Goal: Transaction & Acquisition: Purchase product/service

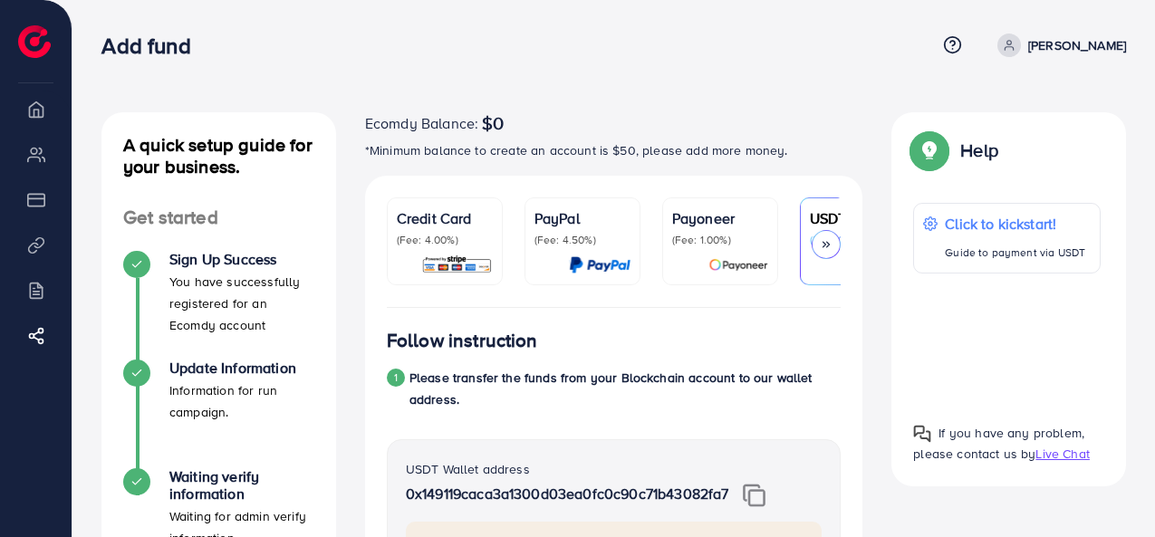
scroll to position [919, 0]
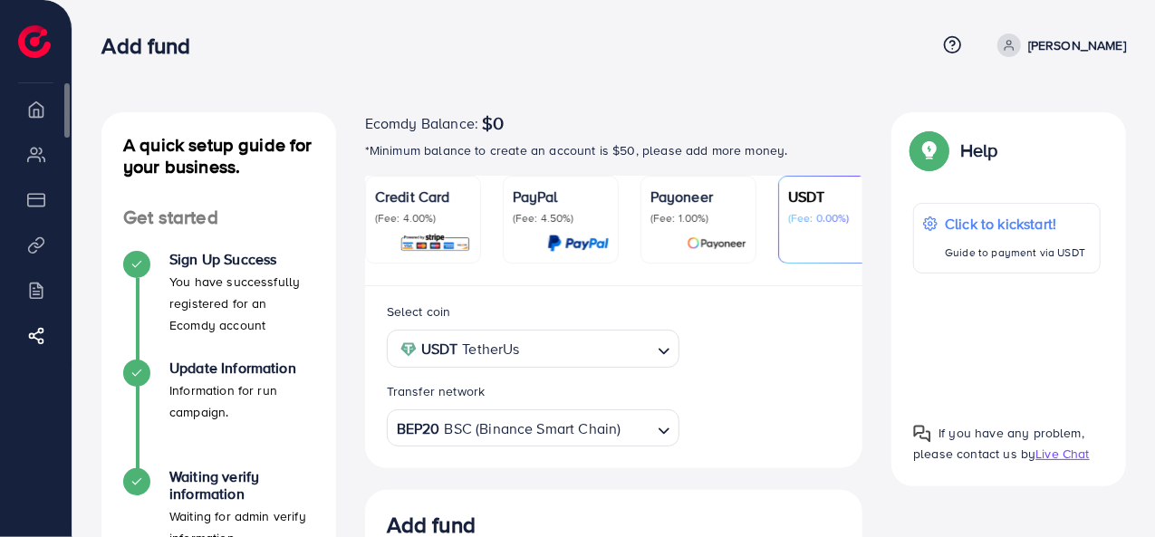
click at [45, 115] on li "Overview" at bounding box center [36, 109] width 72 height 36
click at [922, 34] on div "Add fund" at bounding box center [518, 46] width 835 height 26
drag, startPoint x: 922, startPoint y: 34, endPoint x: 803, endPoint y: 66, distance: 124.0
click at [906, 38] on div "Add fund" at bounding box center [518, 46] width 835 height 26
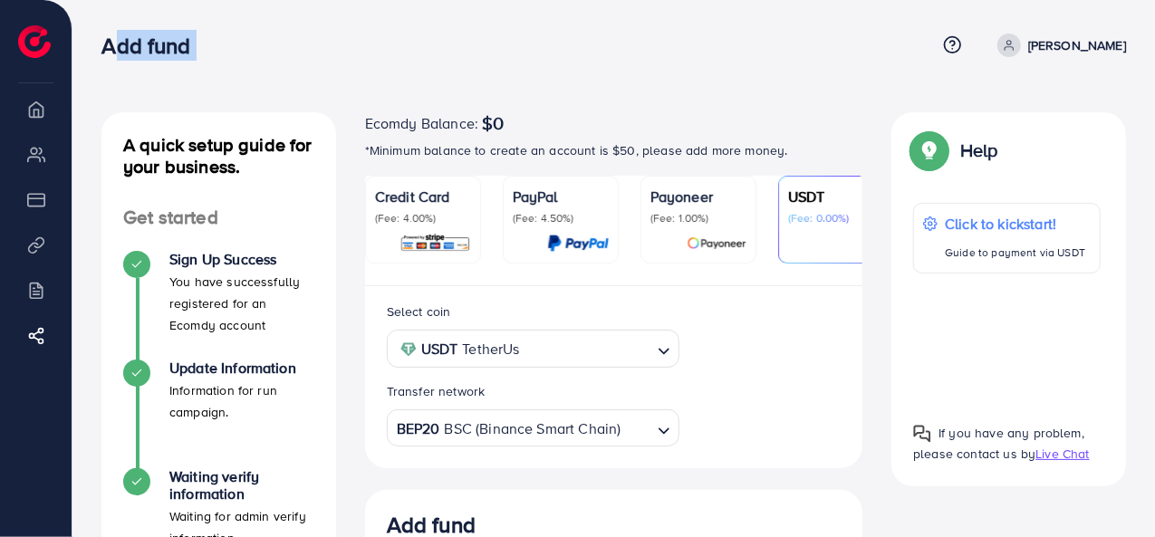
click at [805, 216] on p "(Fee: 0.00%)" at bounding box center [836, 218] width 96 height 14
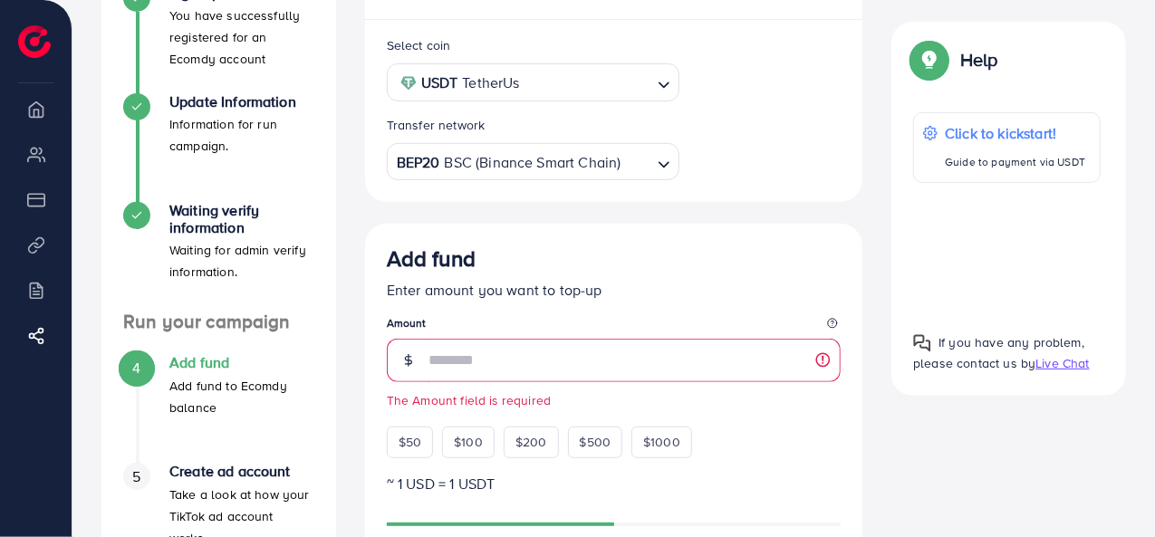
scroll to position [272, 0]
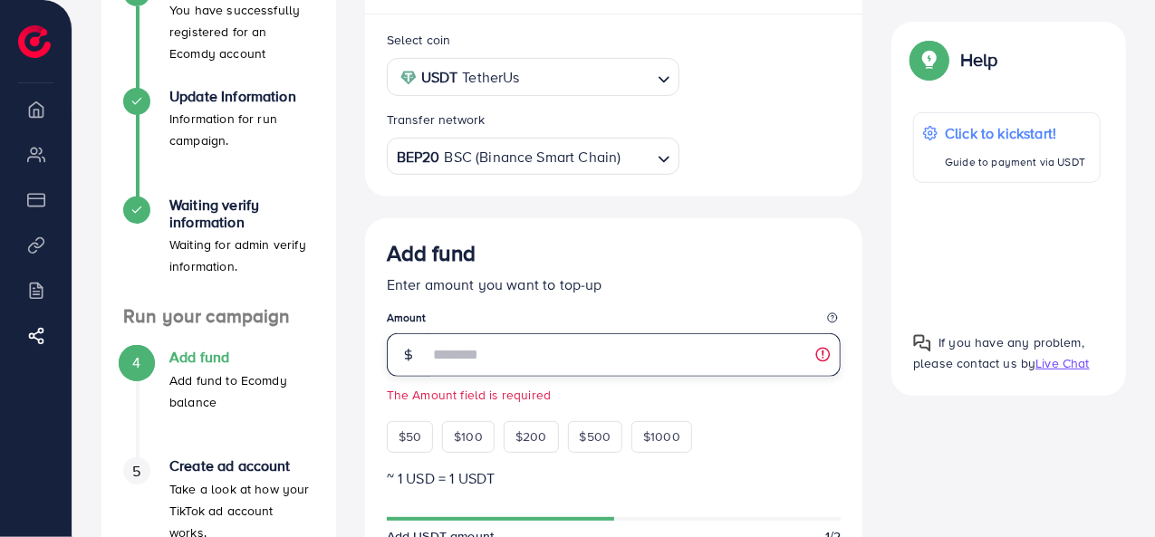
drag, startPoint x: 437, startPoint y: 385, endPoint x: 426, endPoint y: 411, distance: 28.4
drag, startPoint x: 426, startPoint y: 411, endPoint x: 413, endPoint y: 431, distance: 23.6
click at [413, 431] on span "$50" at bounding box center [410, 437] width 23 height 18
type input "**"
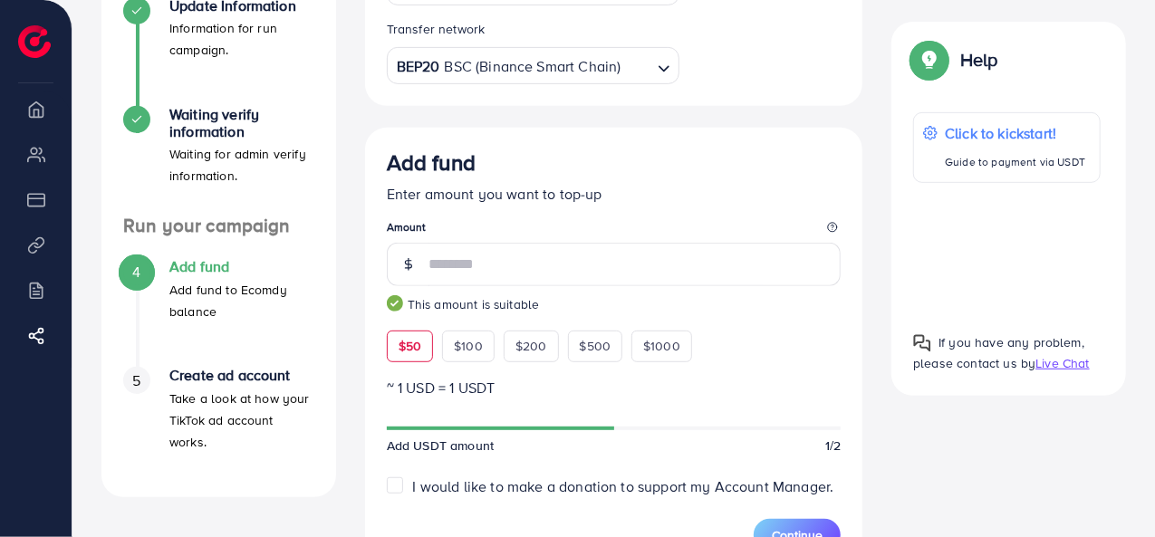
scroll to position [91, 0]
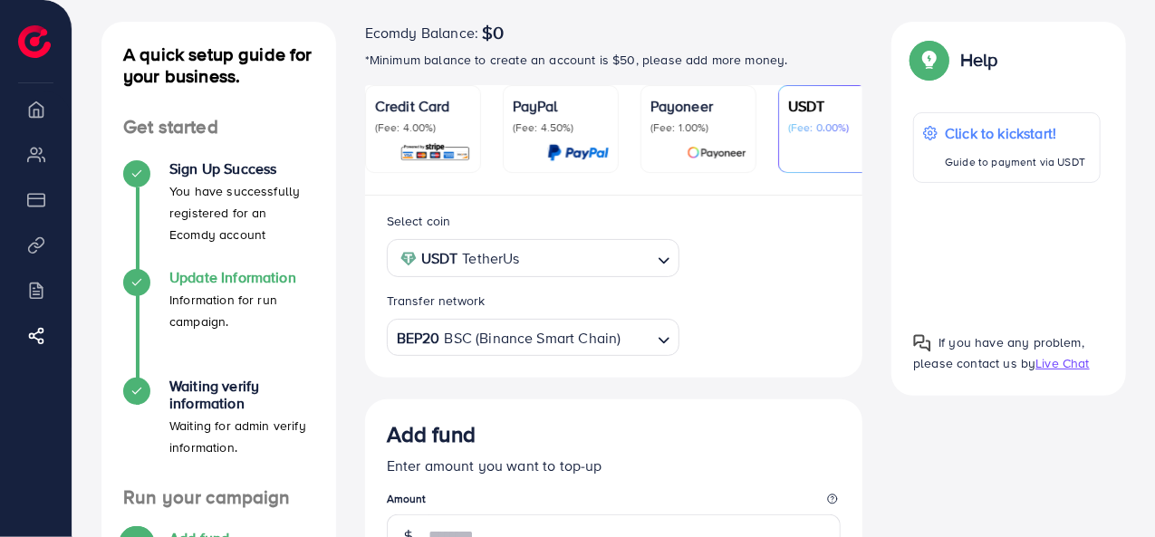
click at [140, 389] on icon at bounding box center [136, 391] width 13 height 13
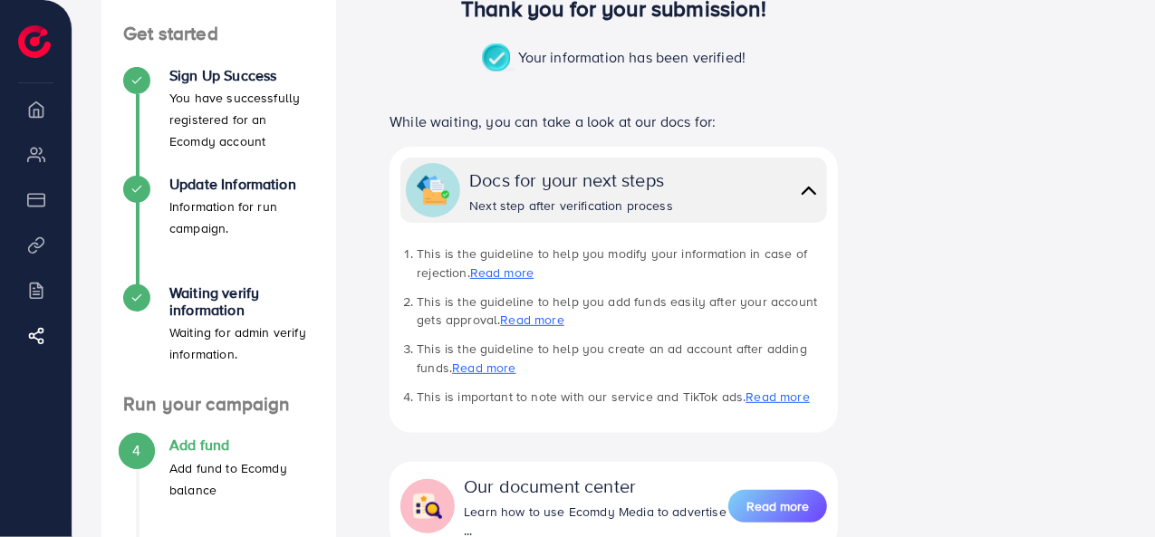
scroll to position [172, 0]
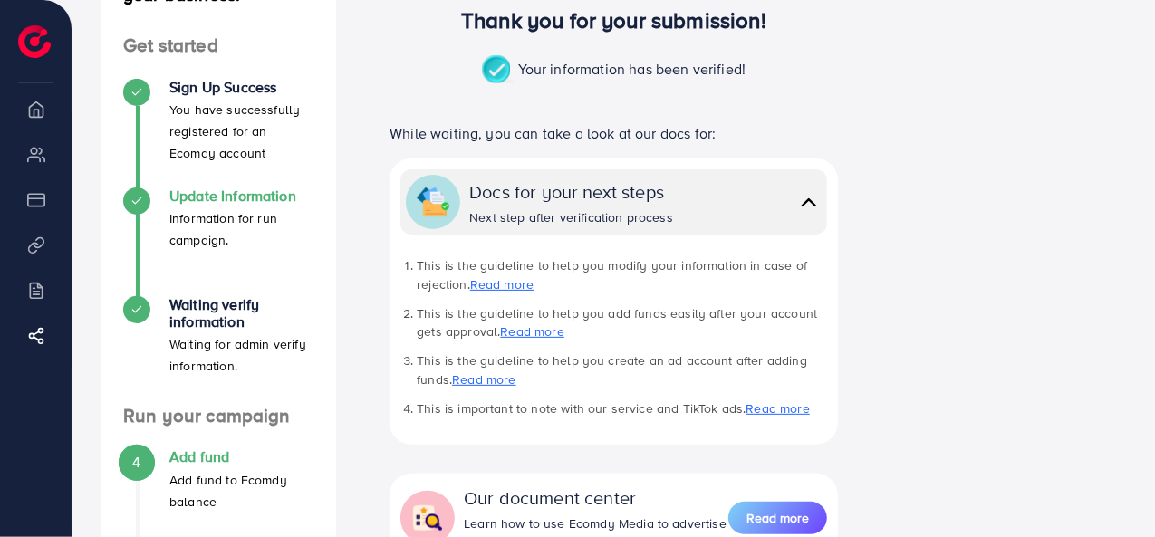
click at [143, 192] on div at bounding box center [136, 201] width 27 height 27
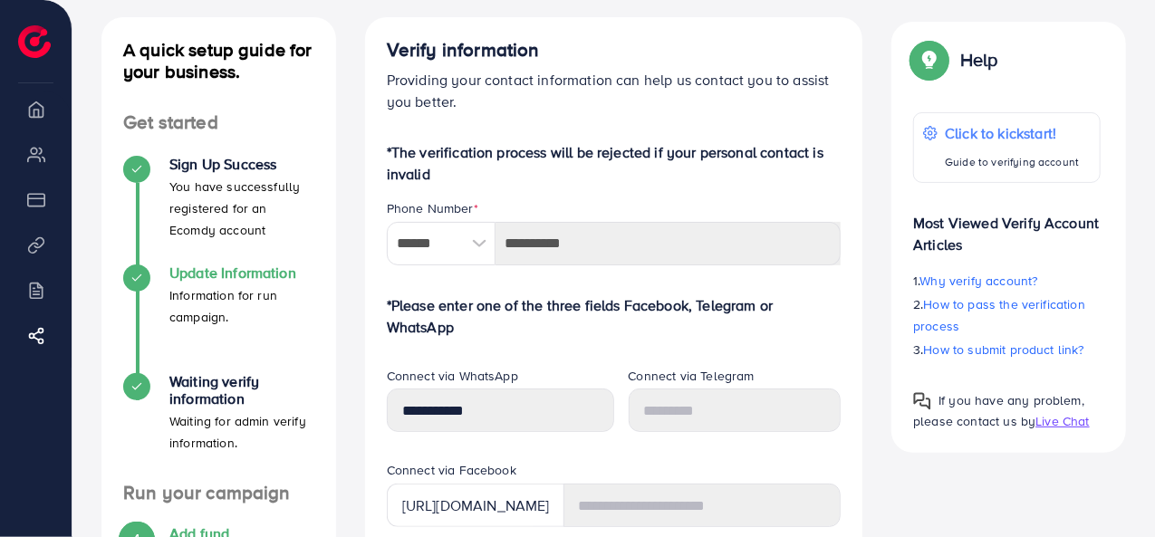
scroll to position [181, 0]
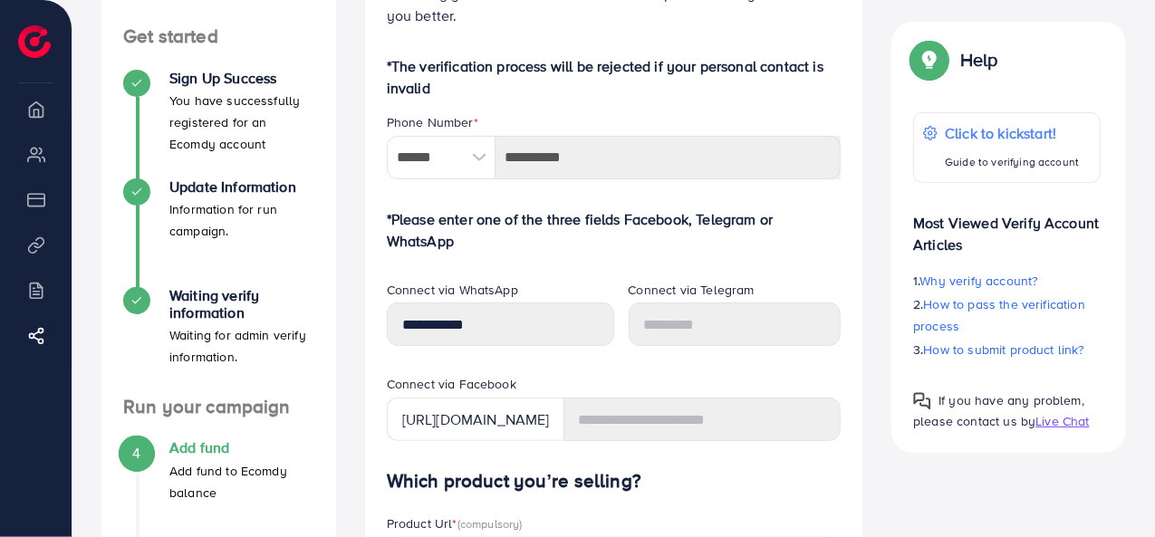
click at [147, 453] on div "4" at bounding box center [136, 452] width 27 height 27
